Goal: Task Accomplishment & Management: Use online tool/utility

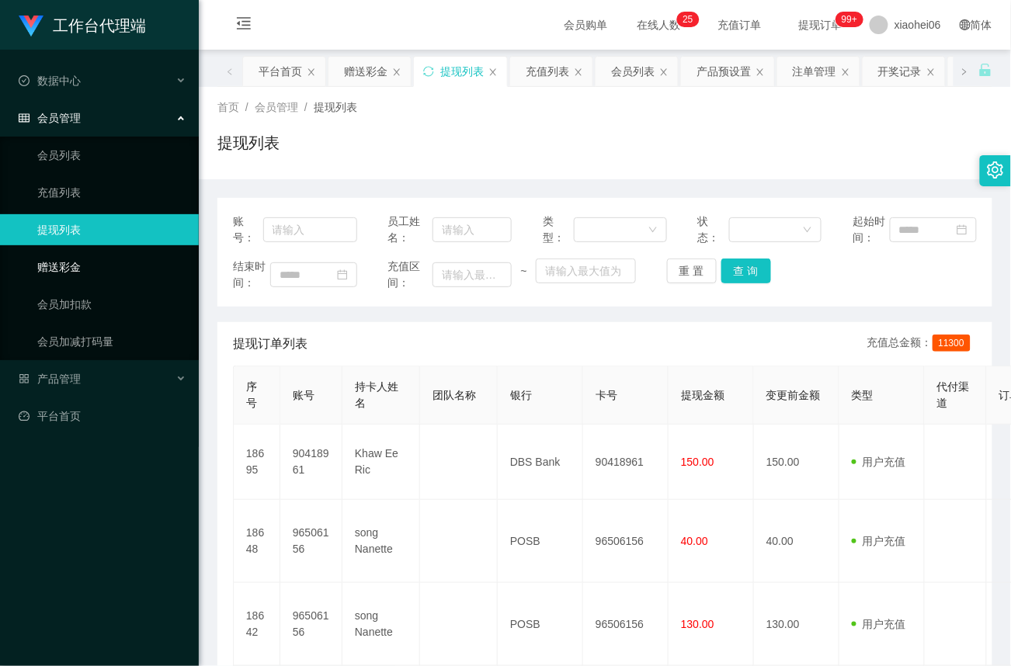
drag, startPoint x: 54, startPoint y: 262, endPoint x: 103, endPoint y: 253, distance: 49.8
click at [54, 262] on link "赠送彩金" at bounding box center [111, 266] width 149 height 31
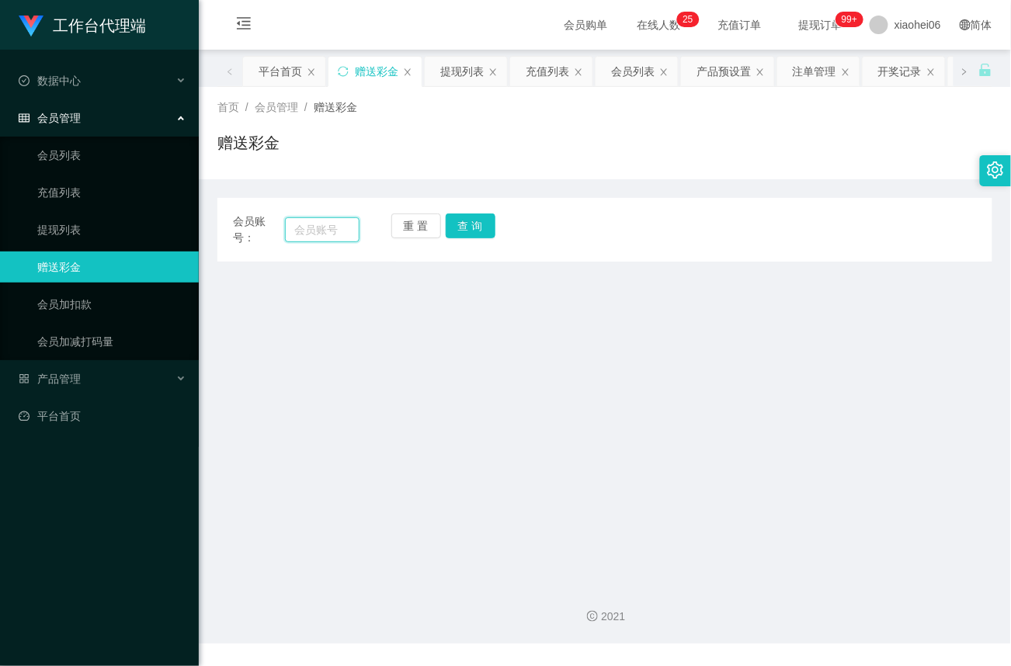
drag, startPoint x: 317, startPoint y: 230, endPoint x: 326, endPoint y: 228, distance: 8.7
click at [317, 230] on input "text" at bounding box center [322, 229] width 75 height 25
paste input "96506156"
type input "96506156"
click at [478, 221] on button "查 询" at bounding box center [471, 225] width 50 height 25
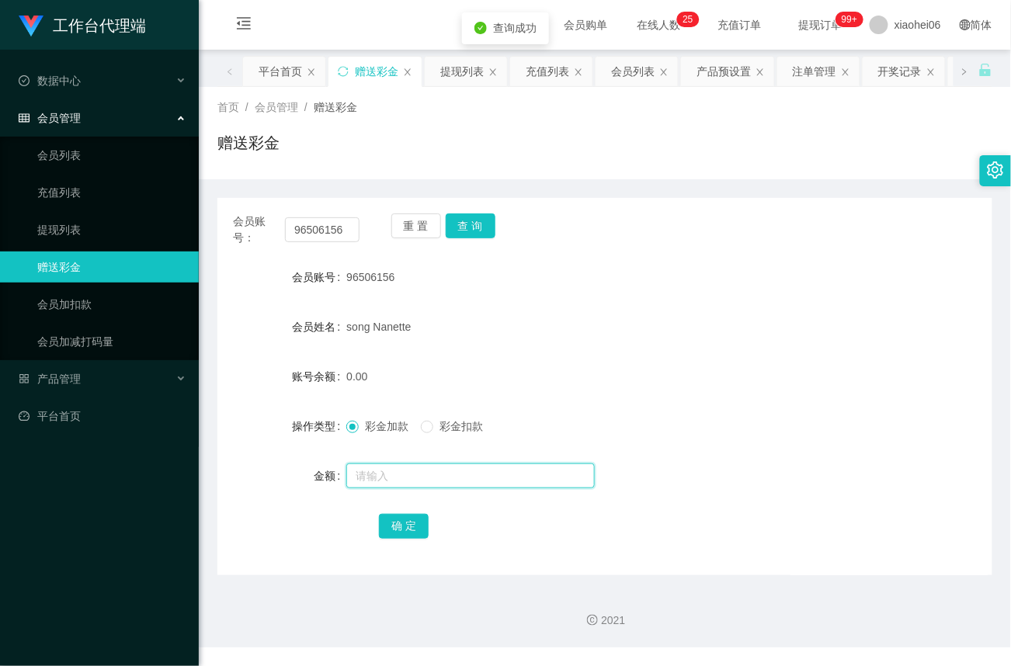
click at [388, 477] on input "text" at bounding box center [470, 475] width 248 height 25
type input "40"
click at [399, 522] on button "确 定" at bounding box center [404, 526] width 50 height 25
